Goal: Register for event/course

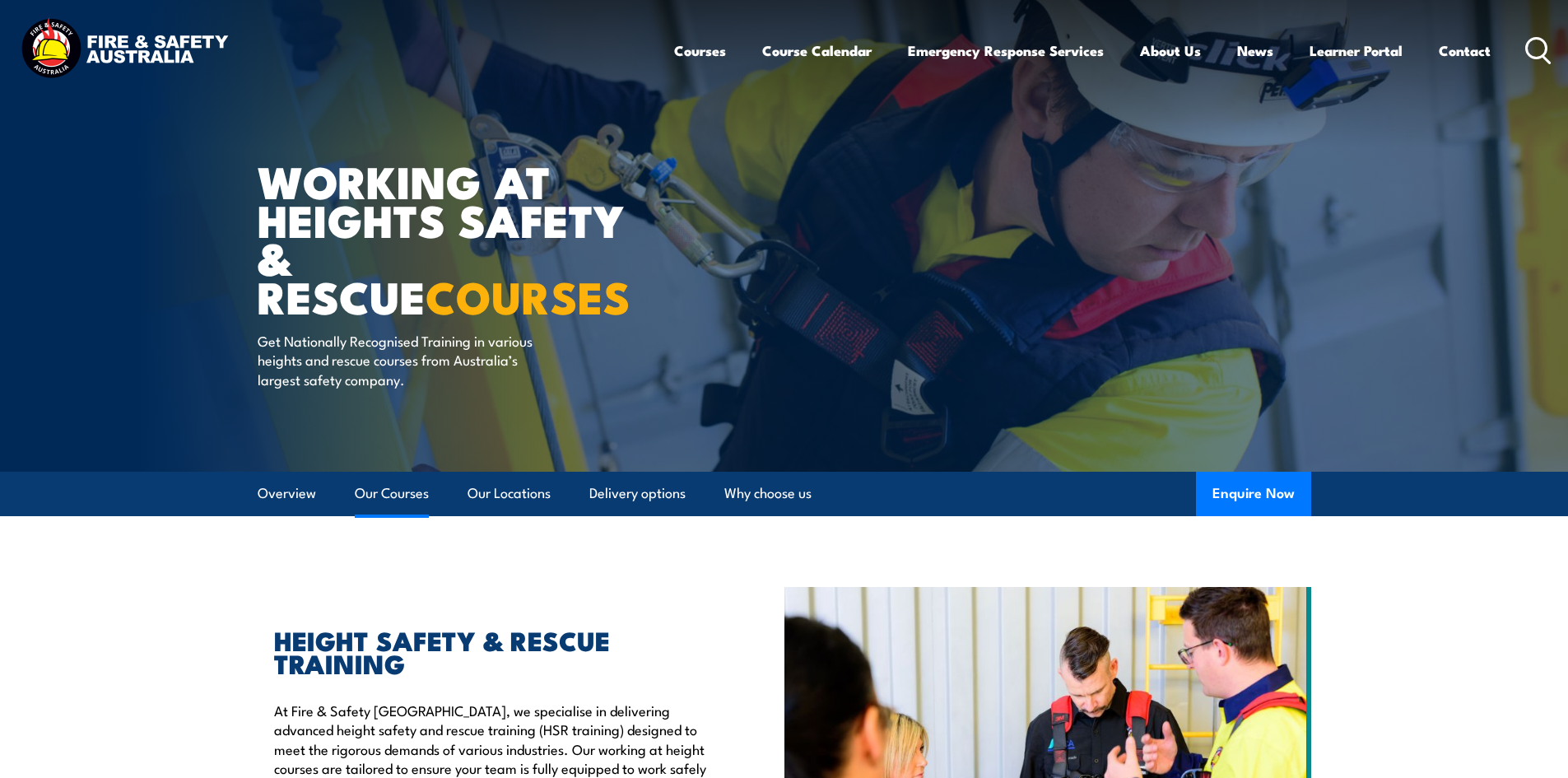
click at [380, 493] on link "Our Courses" at bounding box center [392, 493] width 74 height 44
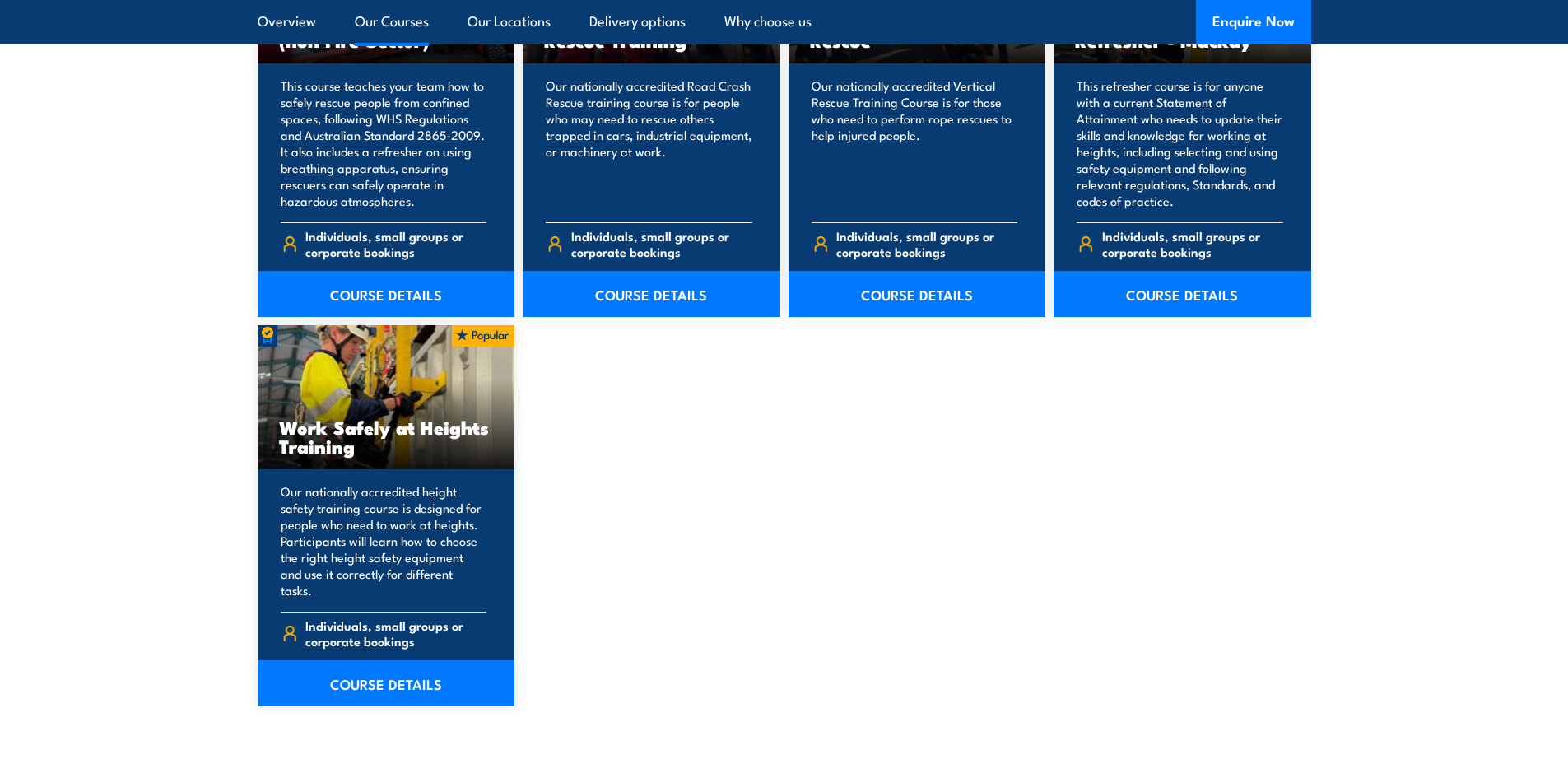
scroll to position [1989, 0]
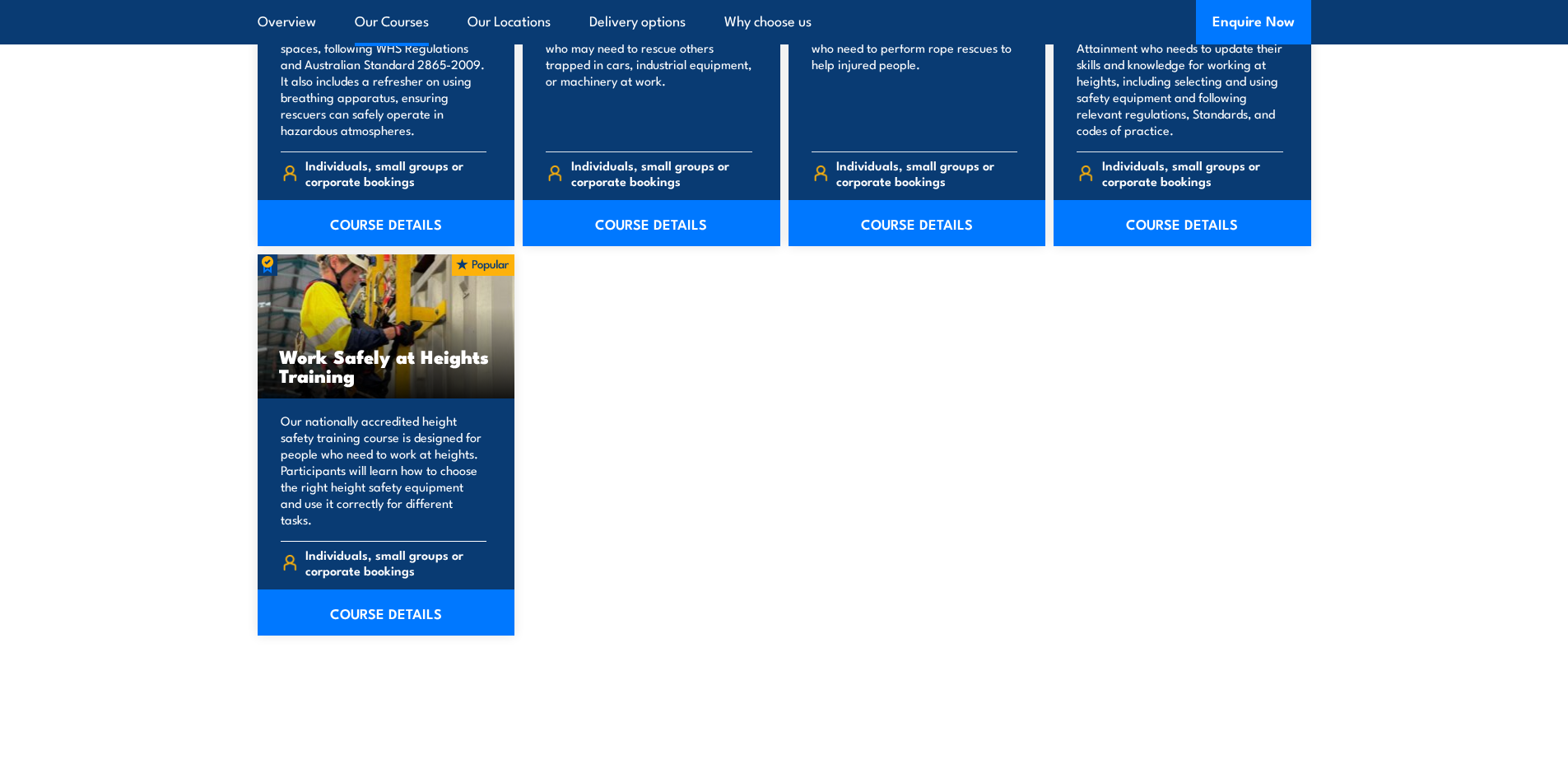
click at [401, 451] on p "Our nationally accredited height safety training course is designed for people …" at bounding box center [384, 469] width 206 height 115
click at [394, 598] on link "COURSE DETAILS" at bounding box center [387, 612] width 258 height 47
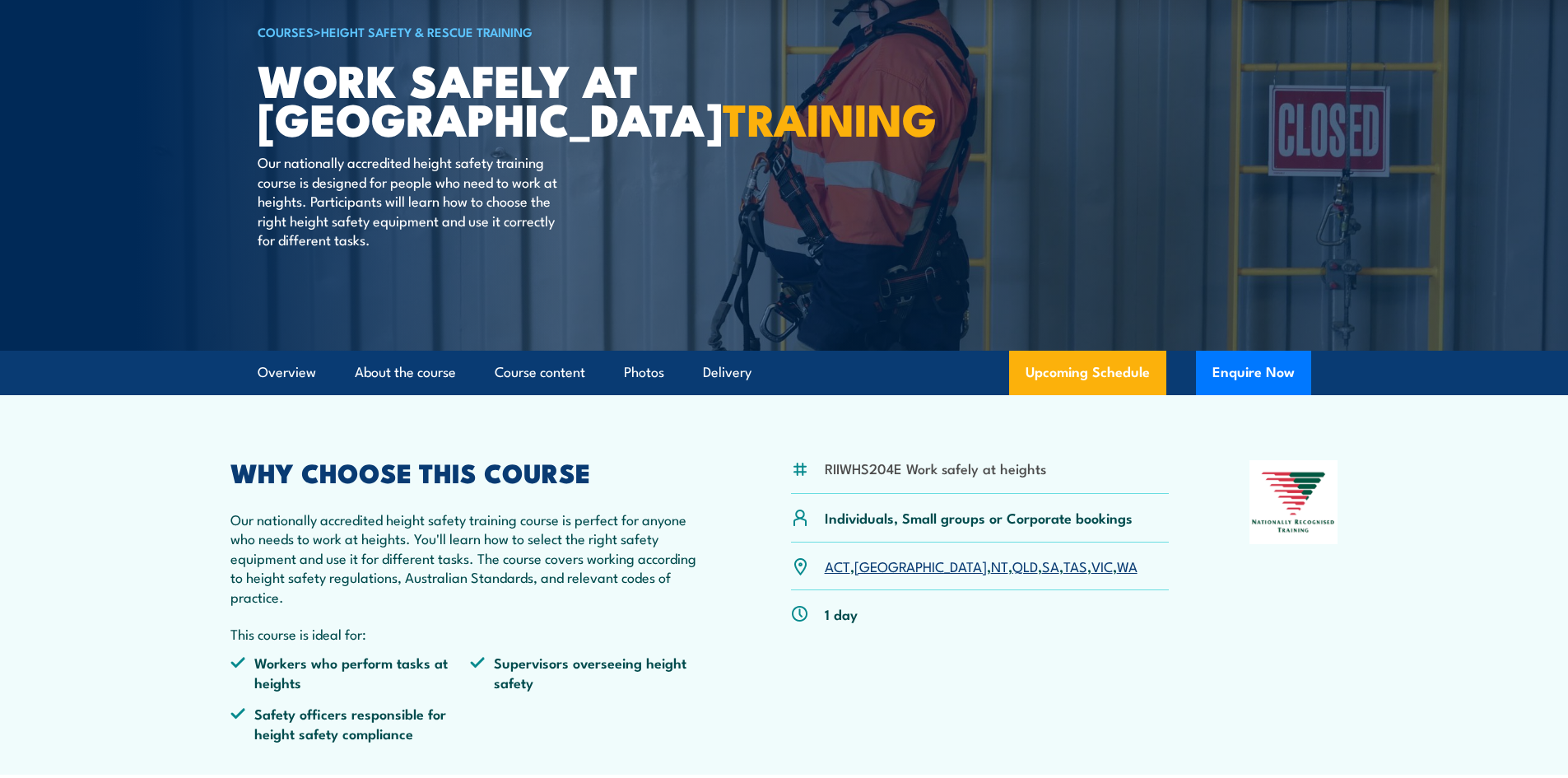
scroll to position [165, 0]
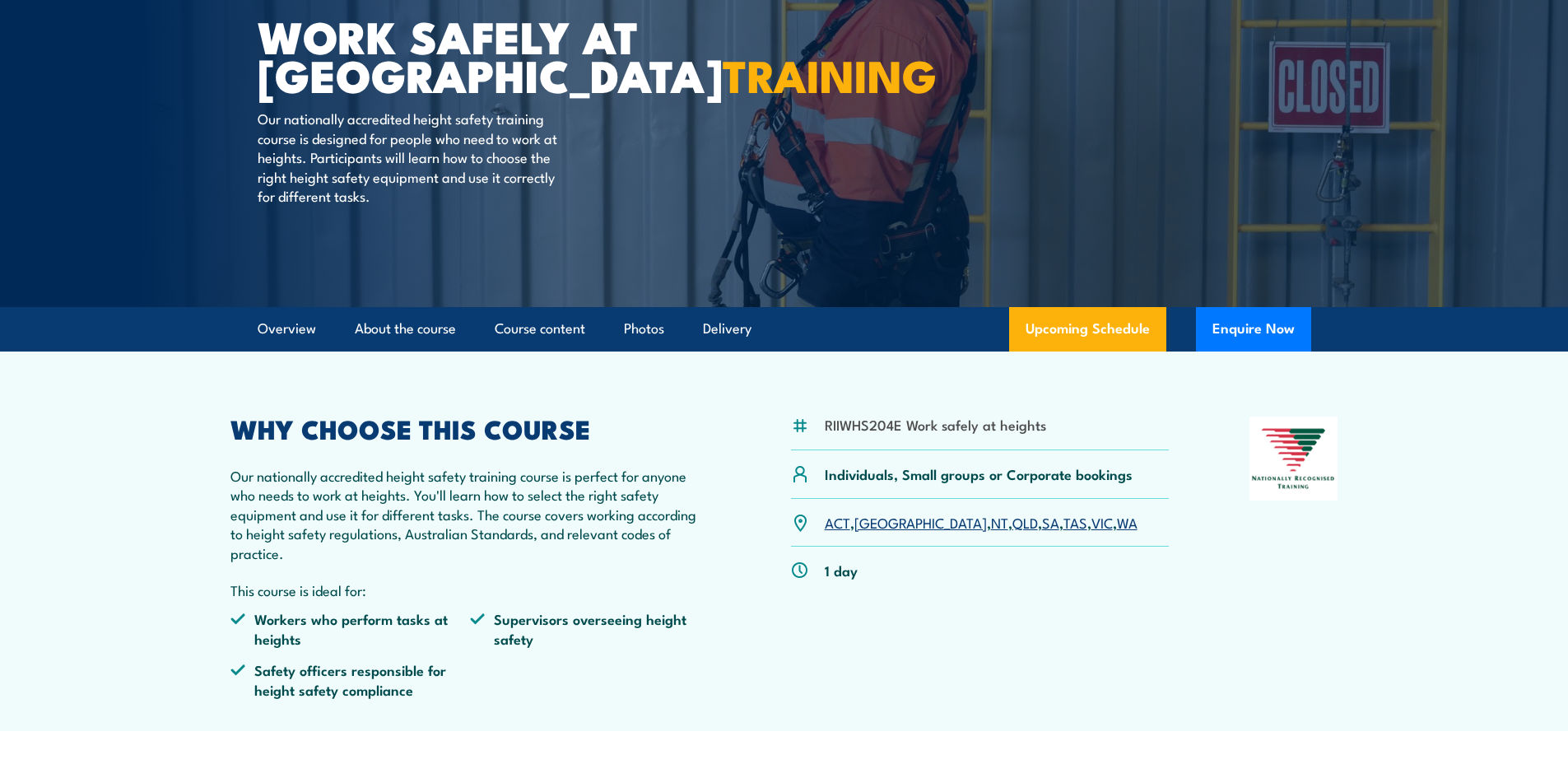
click at [874, 522] on link "[GEOGRAPHIC_DATA]" at bounding box center [920, 521] width 133 height 19
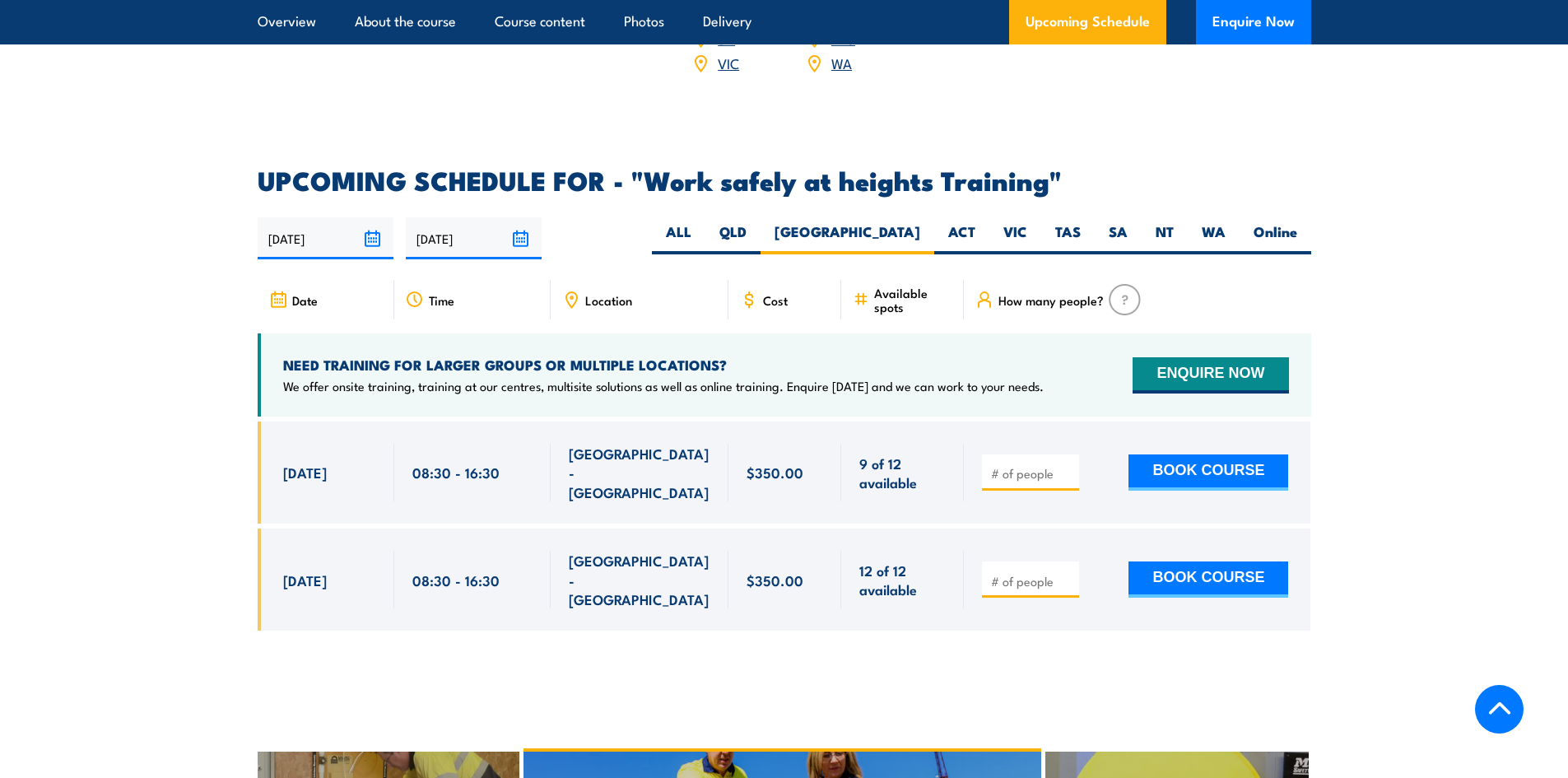
scroll to position [2453, 0]
